Goal: Information Seeking & Learning: Compare options

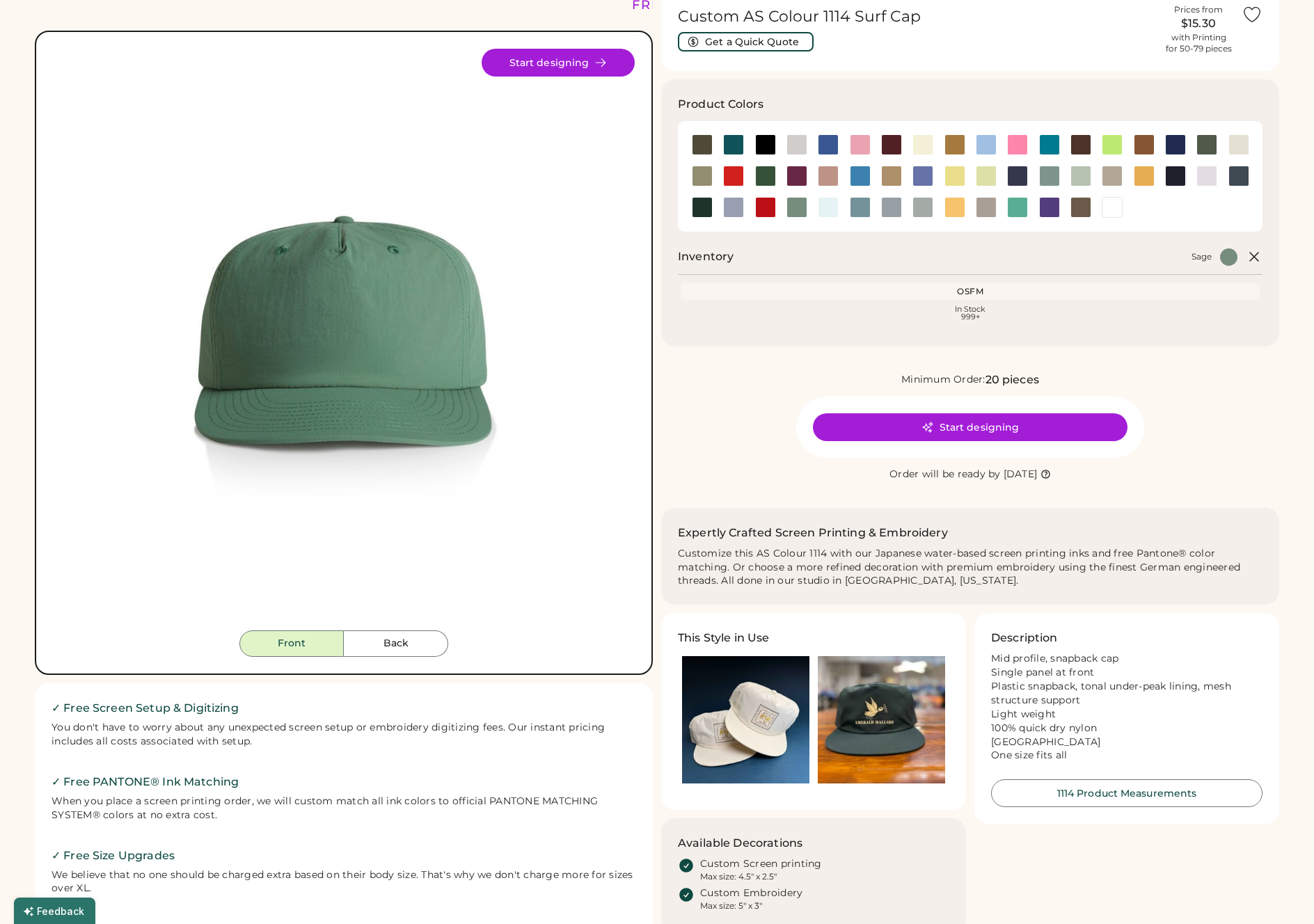
scroll to position [66, 0]
click at [404, 638] on button "Back" at bounding box center [396, 642] width 105 height 26
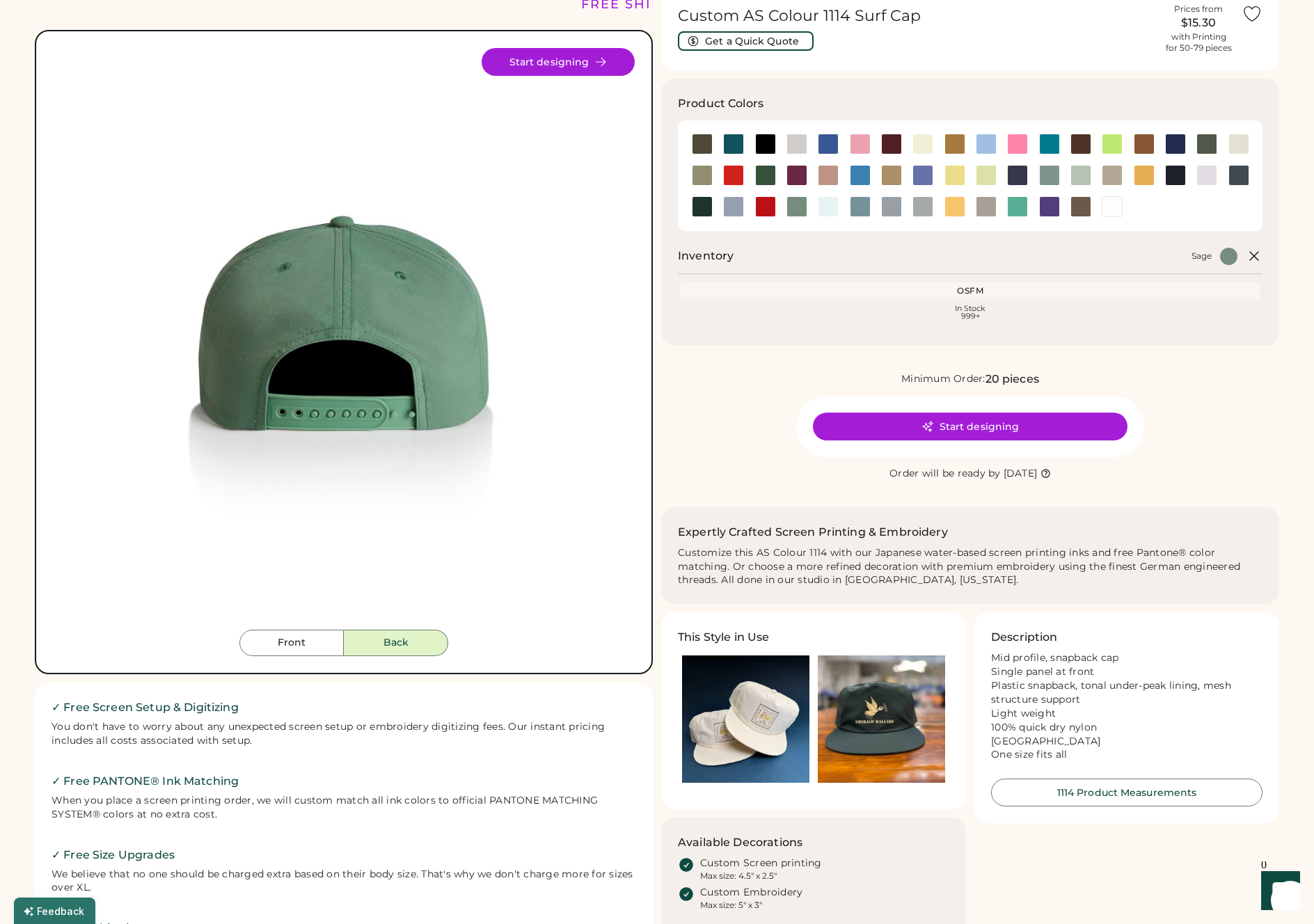
click at [284, 648] on button "Front" at bounding box center [291, 642] width 105 height 26
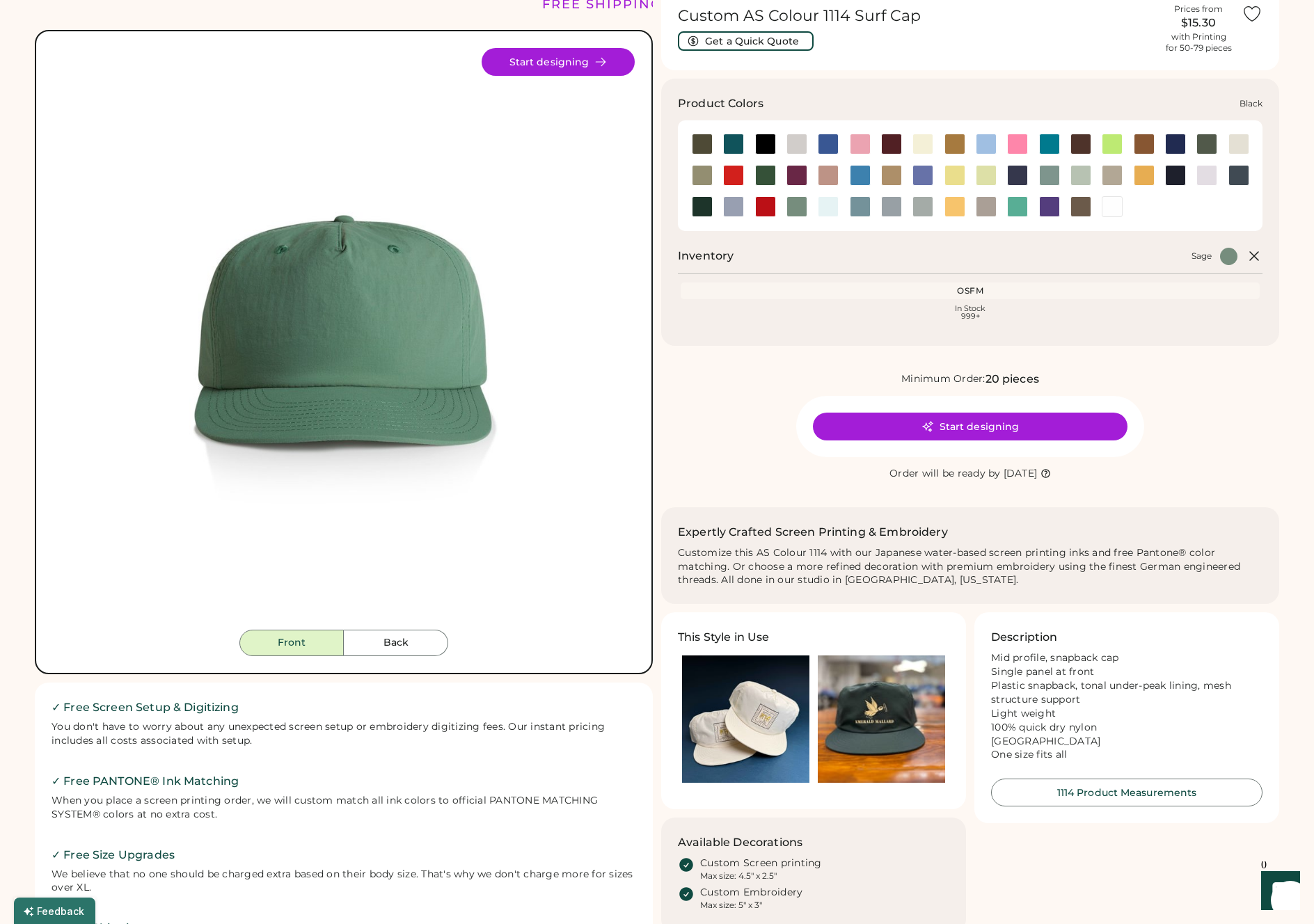
click at [756, 136] on div at bounding box center [765, 143] width 21 height 21
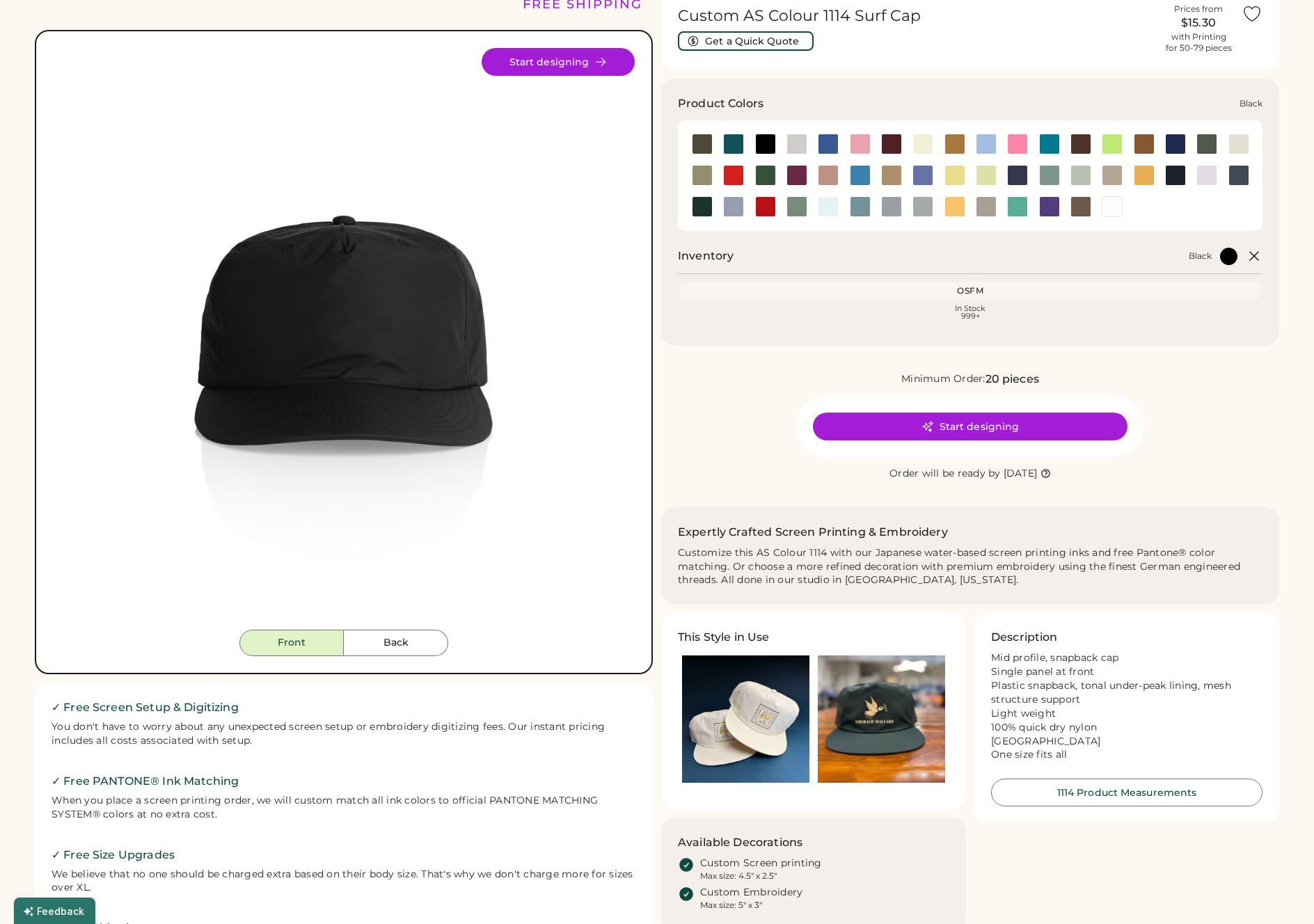
click at [761, 141] on div at bounding box center [765, 143] width 21 height 21
click at [769, 206] on div at bounding box center [765, 206] width 21 height 21
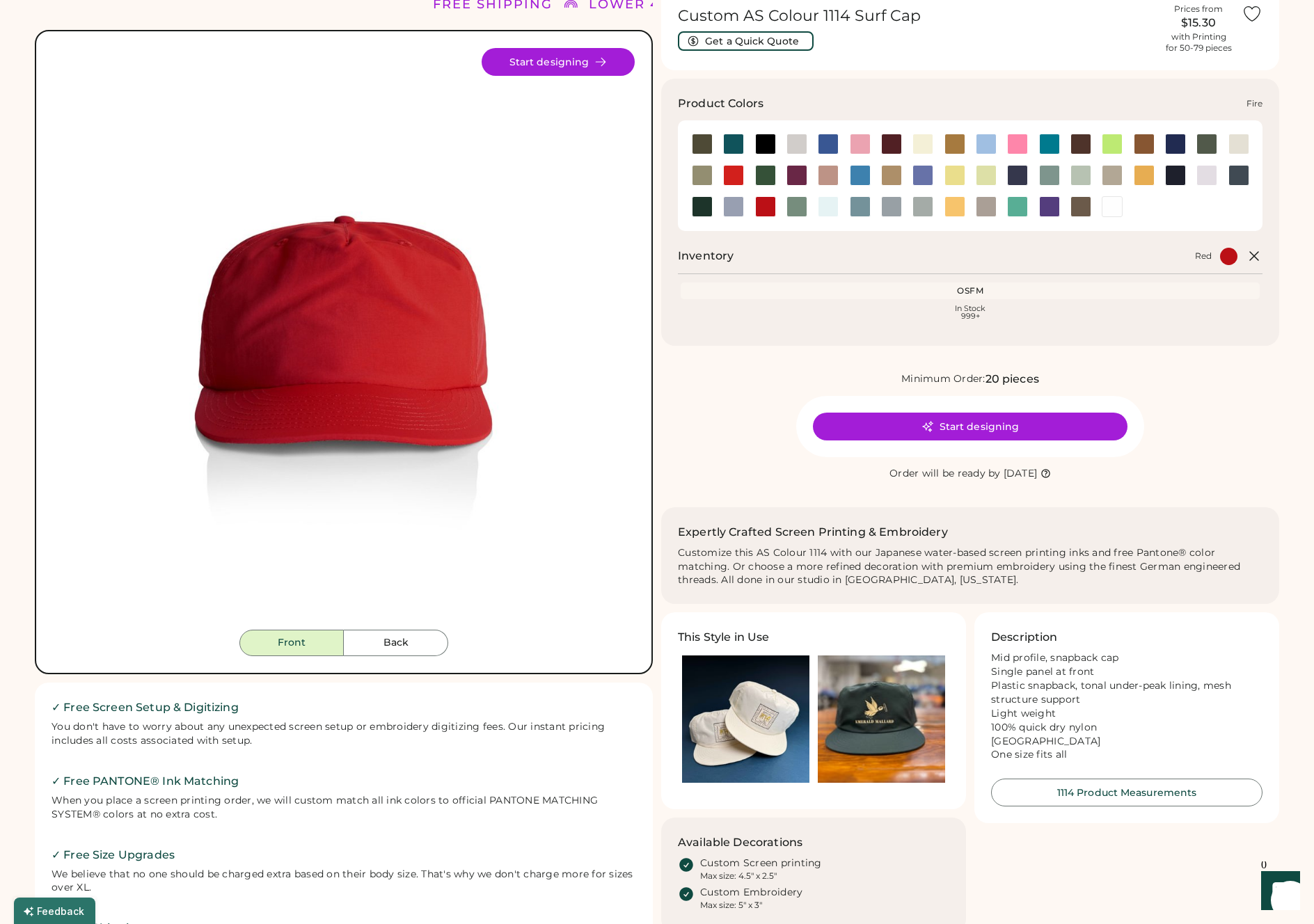
click at [735, 175] on div at bounding box center [733, 175] width 21 height 21
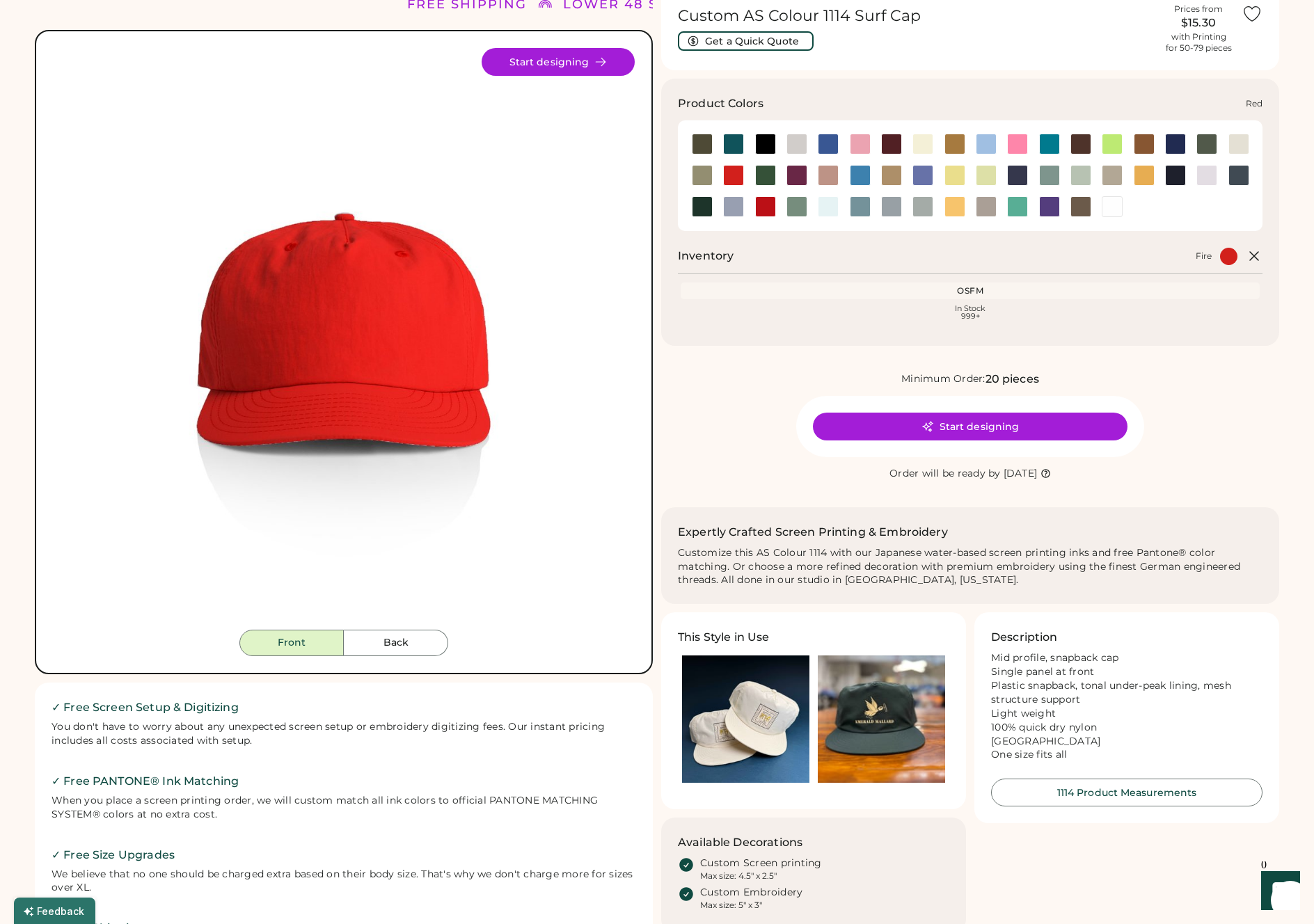
click at [767, 204] on div at bounding box center [765, 206] width 21 height 21
